Goal: Information Seeking & Learning: Learn about a topic

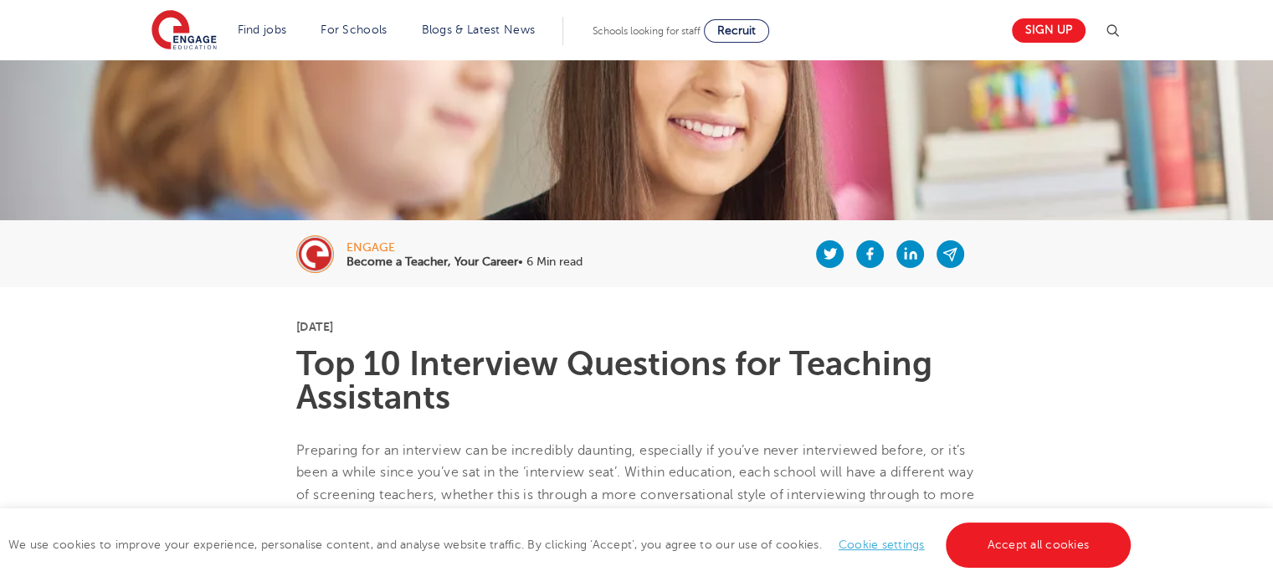
scroll to position [221, 0]
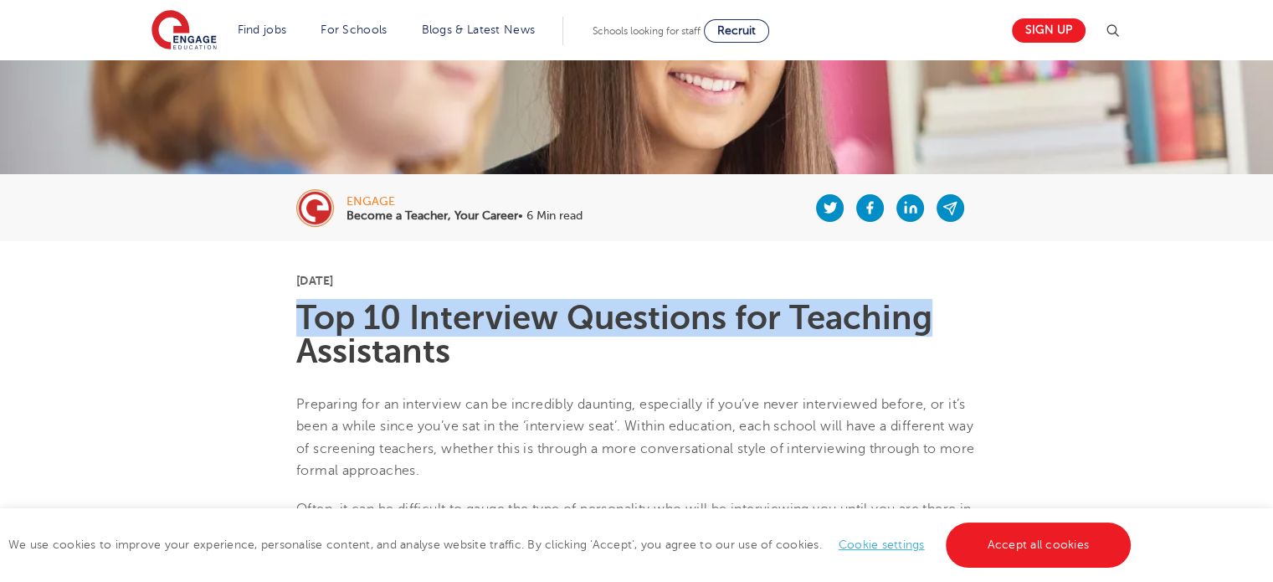
drag, startPoint x: 296, startPoint y: 304, endPoint x: 1151, endPoint y: 327, distance: 855.6
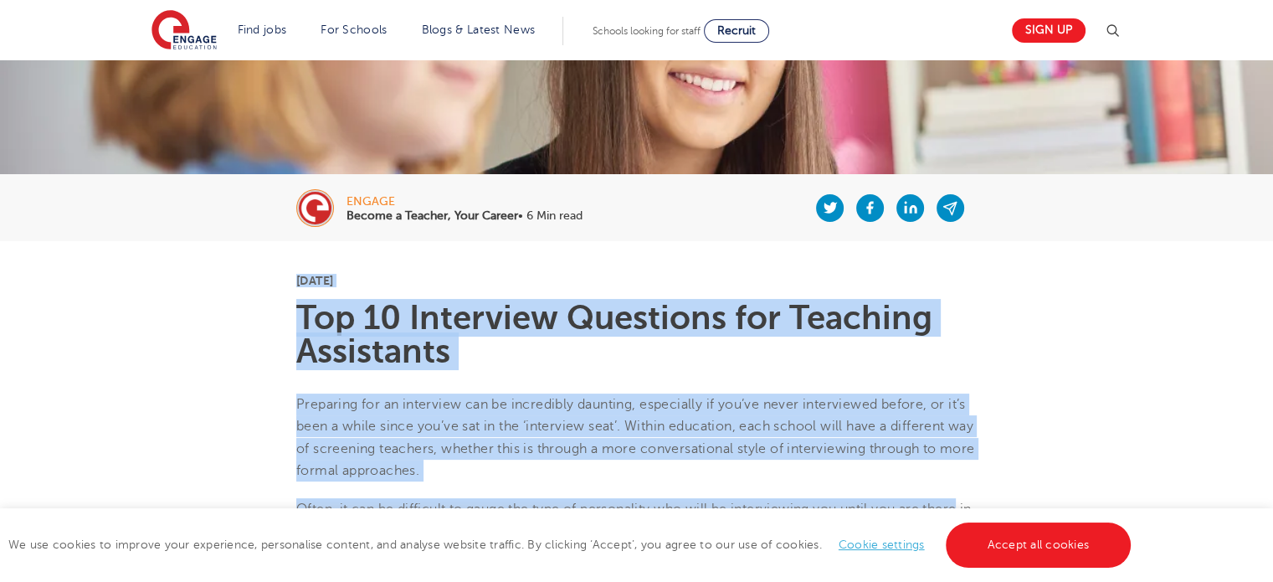
drag, startPoint x: 292, startPoint y: 274, endPoint x: 997, endPoint y: 498, distance: 739.4
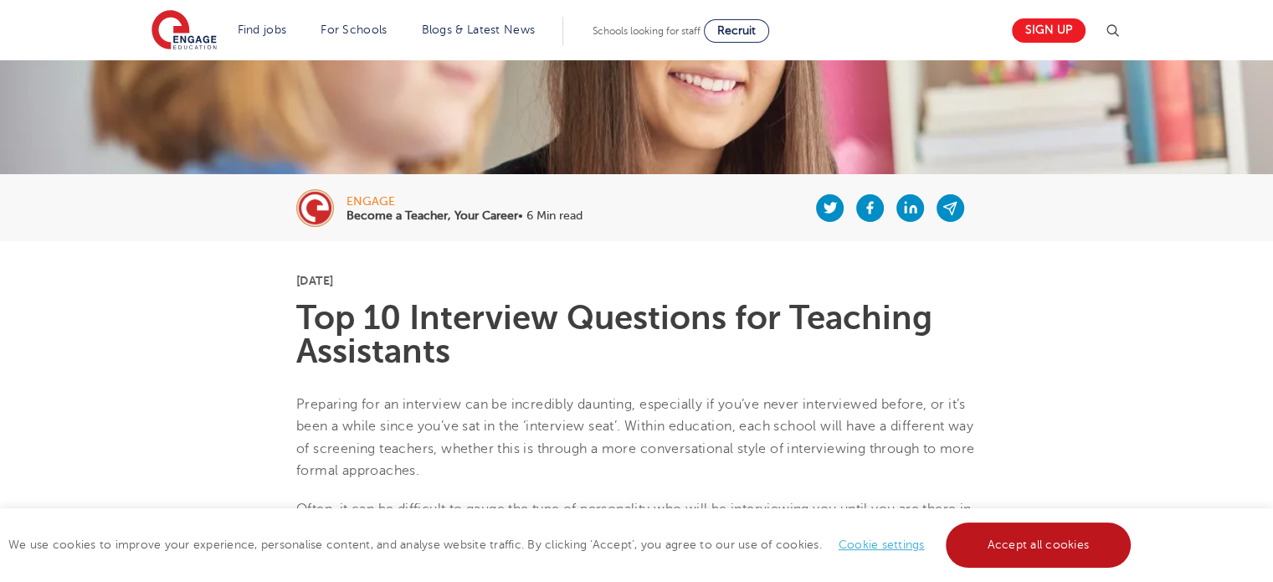
click at [1068, 538] on link "Accept all cookies" at bounding box center [1039, 544] width 186 height 45
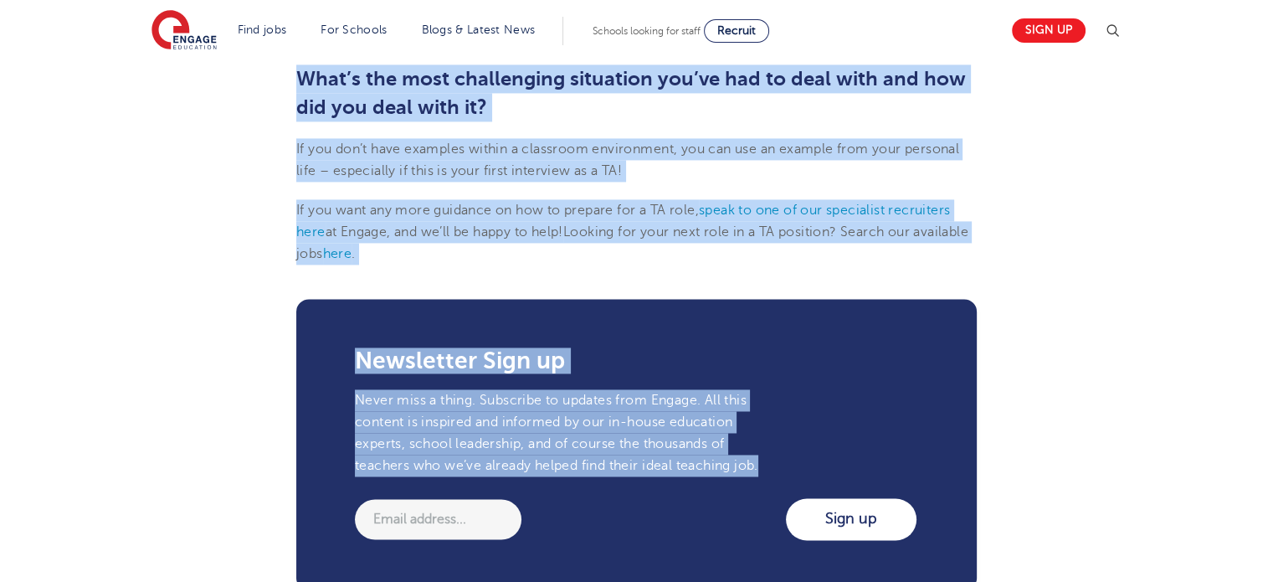
scroll to position [2564, 0]
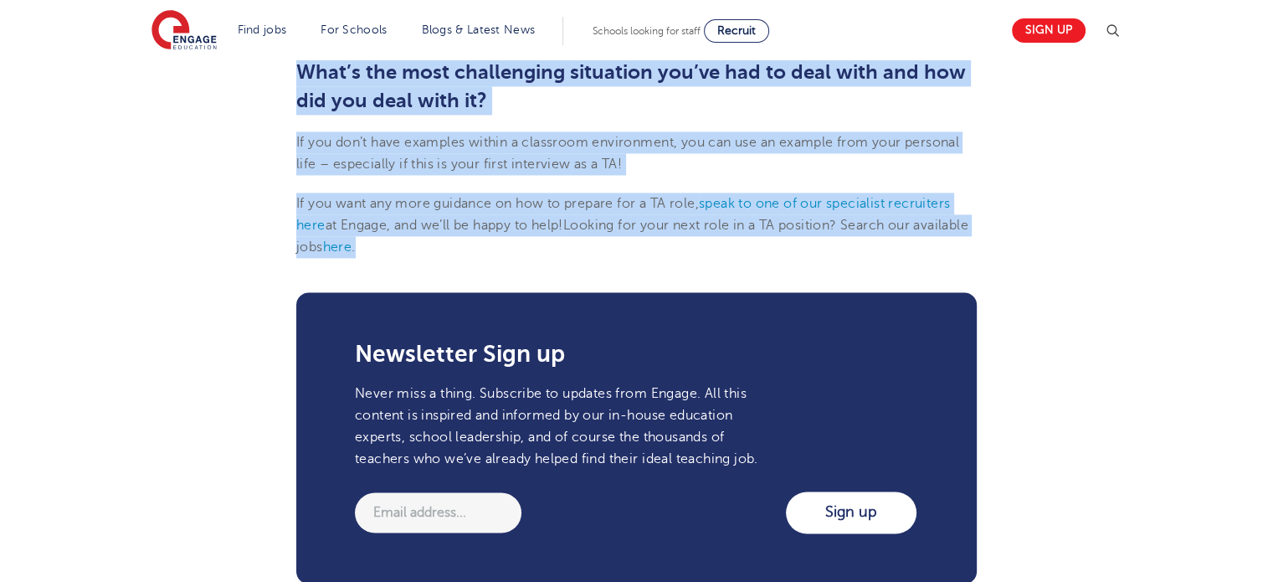
drag, startPoint x: 295, startPoint y: 304, endPoint x: 497, endPoint y: 239, distance: 211.7
copy section "Lor 27 Ipsumdolo Sitametco adi Elitsedd Eiusmodtem Incididun utl et doloremag a…"
